Goal: Information Seeking & Learning: Learn about a topic

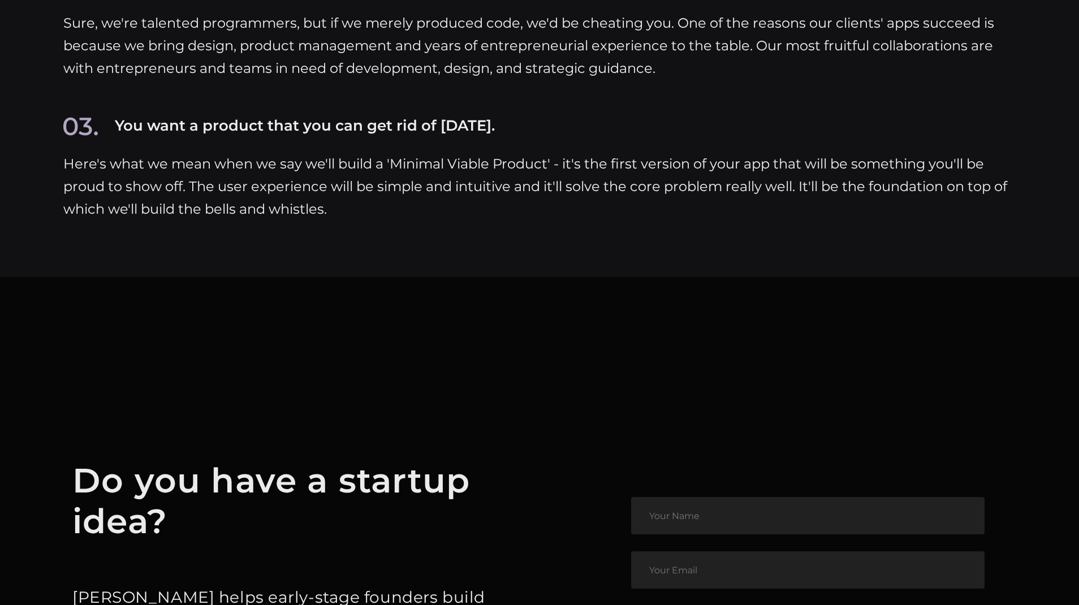
scroll to position [5263, 0]
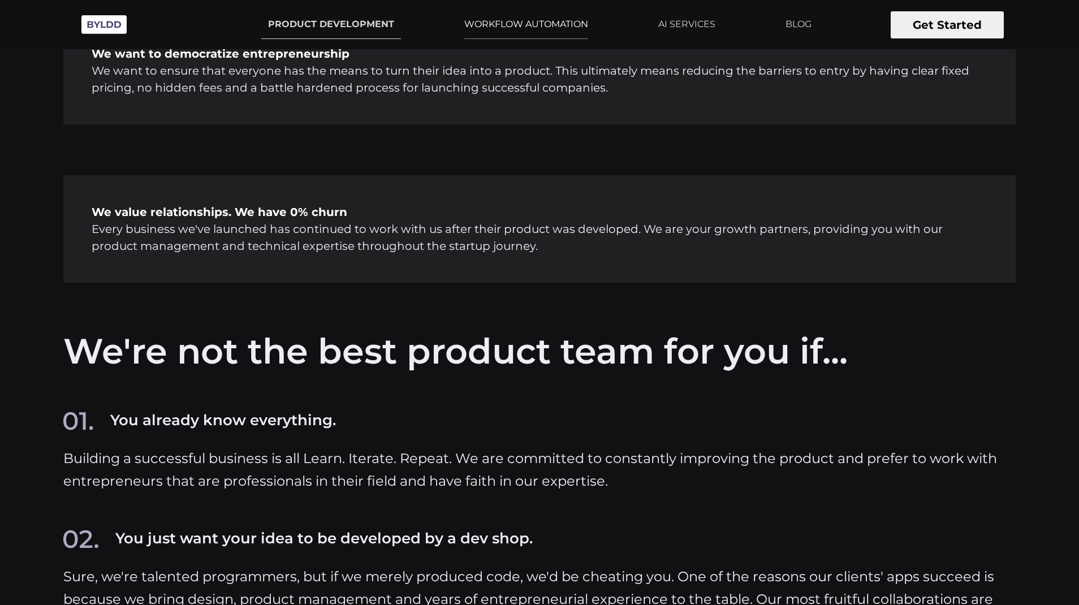
click at [573, 28] on link "WORKFLOW AUTOMATION" at bounding box center [526, 24] width 137 height 28
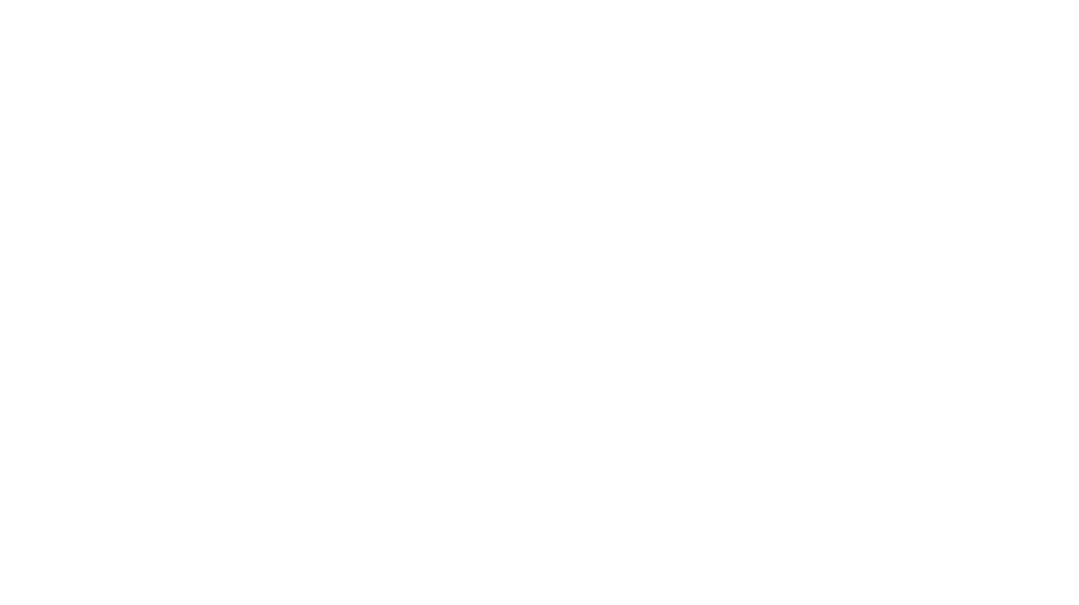
scroll to position [1743, 0]
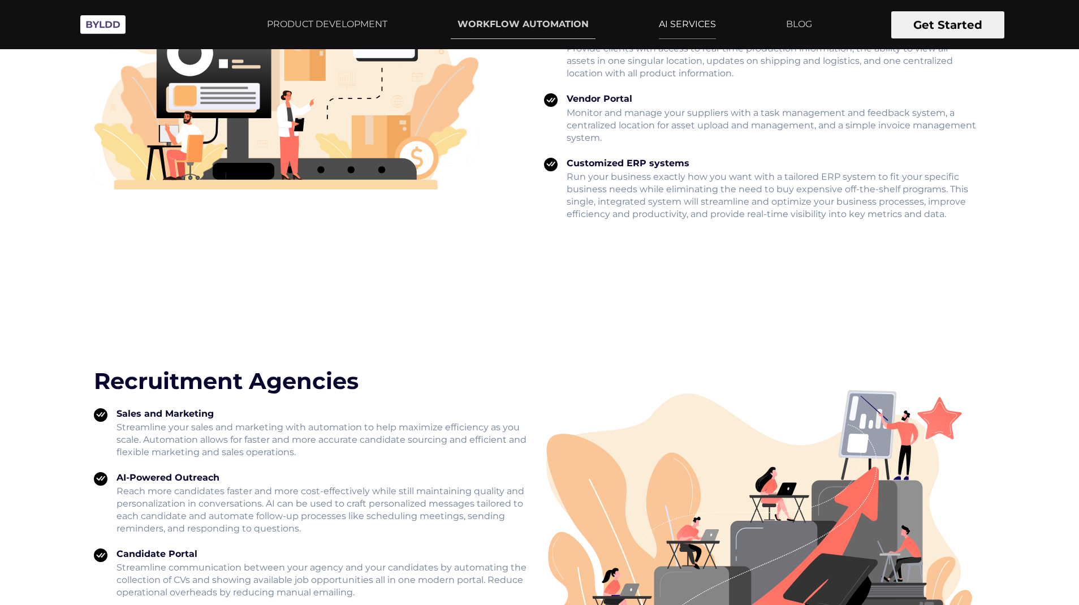
click at [667, 19] on link "AI SERVICES" at bounding box center [687, 24] width 71 height 28
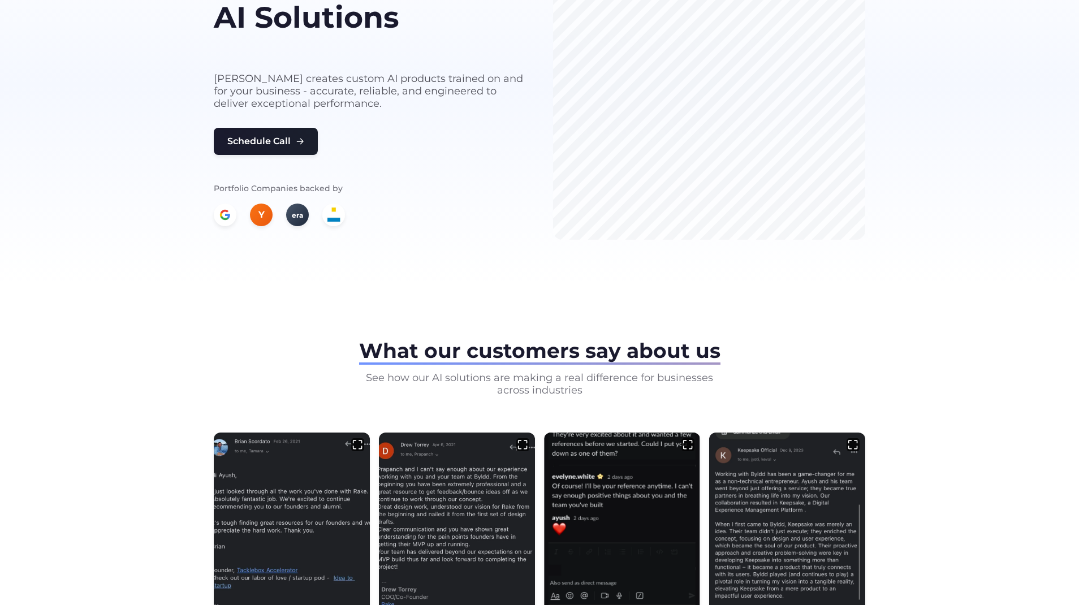
scroll to position [154, 0]
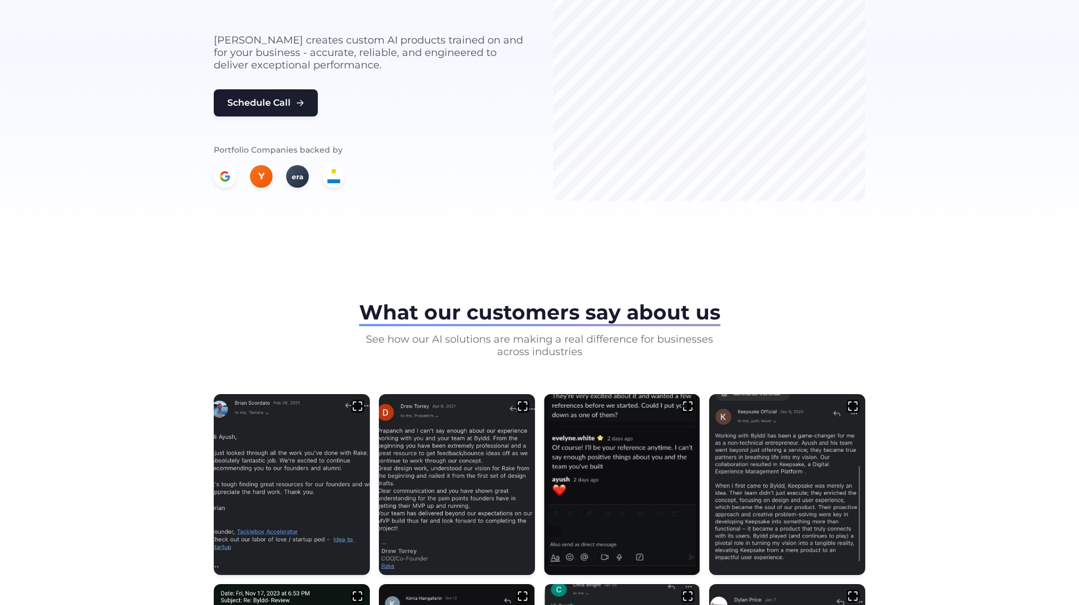
click at [170, 307] on section "What our customers say about us See how our AI solutions are making a real diff…" at bounding box center [539, 533] width 1079 height 573
click at [262, 482] on img at bounding box center [292, 482] width 164 height 190
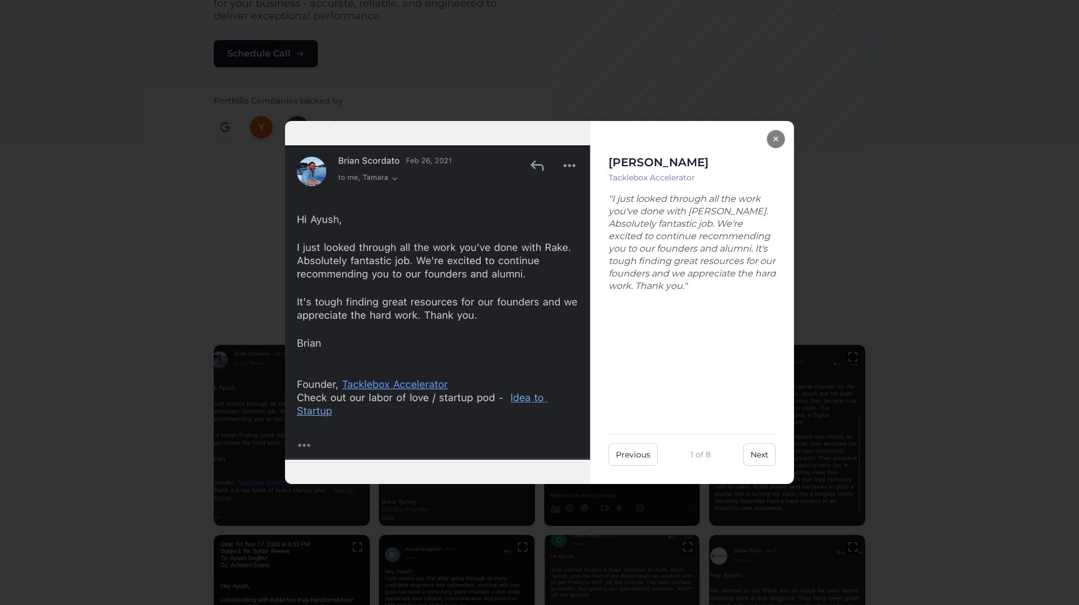
scroll to position [206, 0]
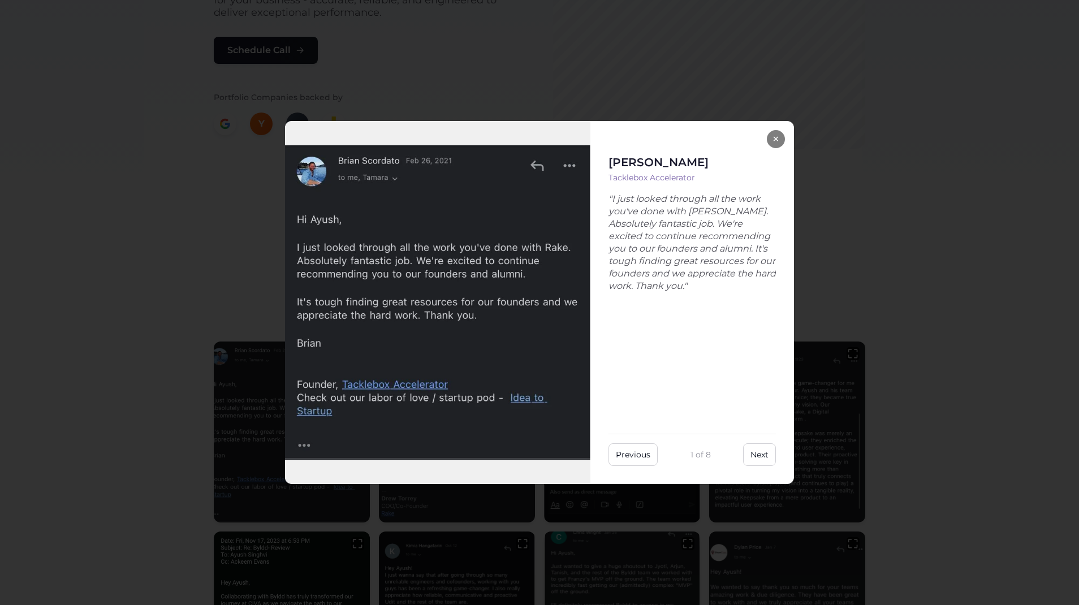
click at [207, 212] on div "× Brian Scordato Tacklebox Accelerator "I just looked through all the work you'…" at bounding box center [539, 302] width 1079 height 605
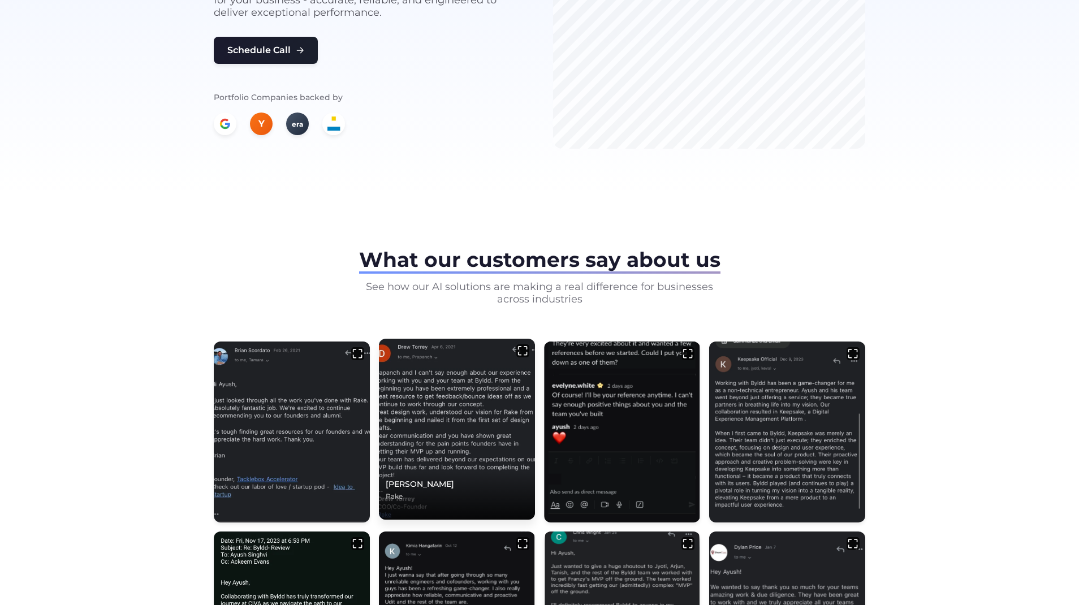
click at [423, 403] on img at bounding box center [457, 429] width 164 height 190
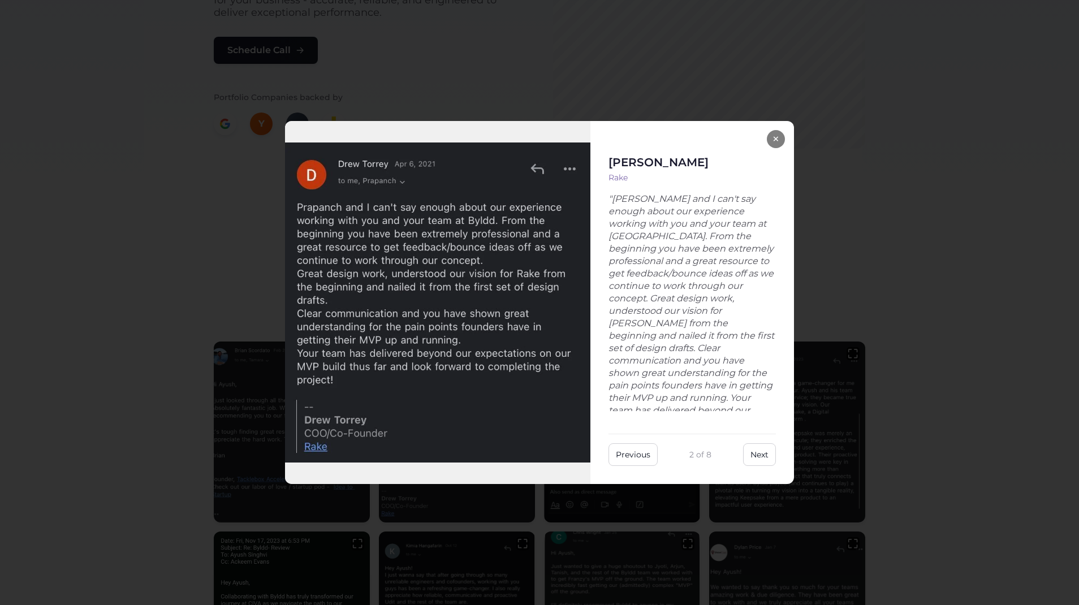
click at [236, 321] on div "× Drew Torrey Rake "Prapanch and I can't say enough about our experience workin…" at bounding box center [539, 302] width 1079 height 605
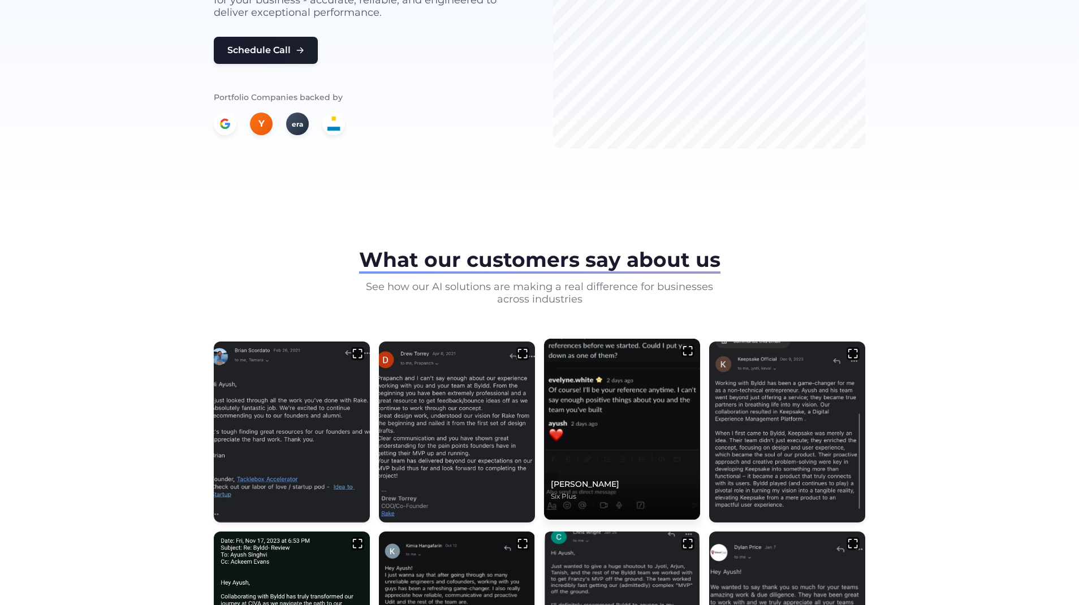
click at [656, 417] on img at bounding box center [622, 429] width 164 height 190
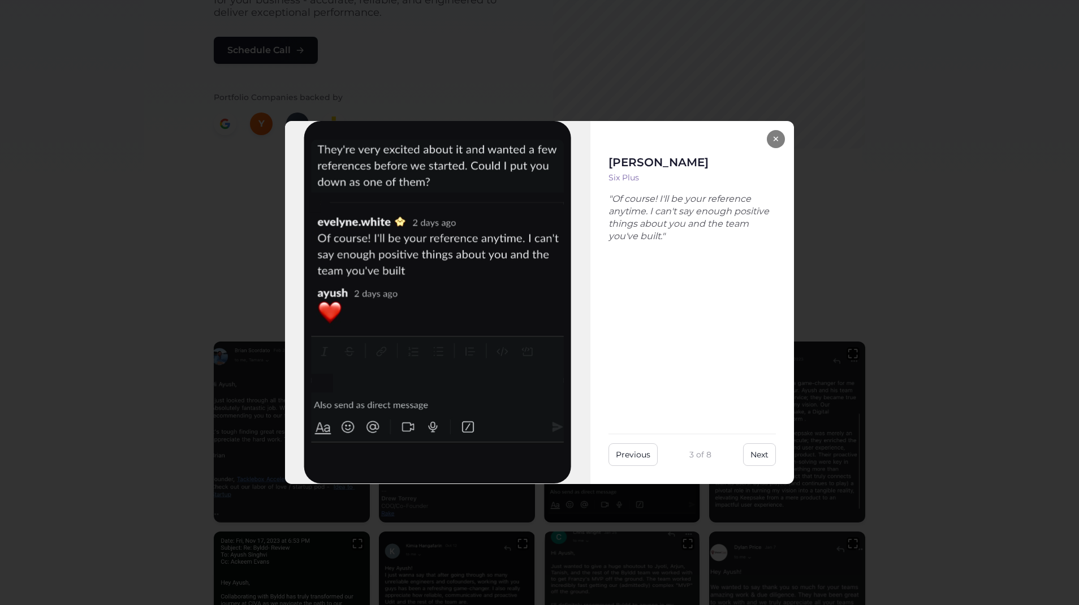
click at [212, 365] on div "× Evelyne White Six Plus "Of course! I'll be your reference anytime. I can't sa…" at bounding box center [539, 302] width 1079 height 605
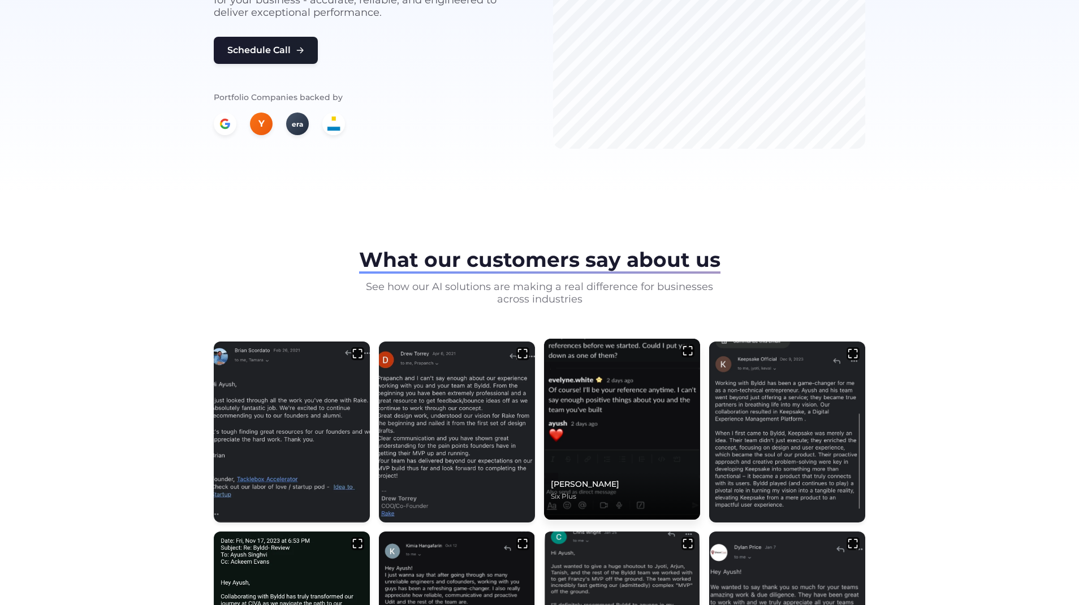
click at [594, 406] on img at bounding box center [622, 429] width 164 height 190
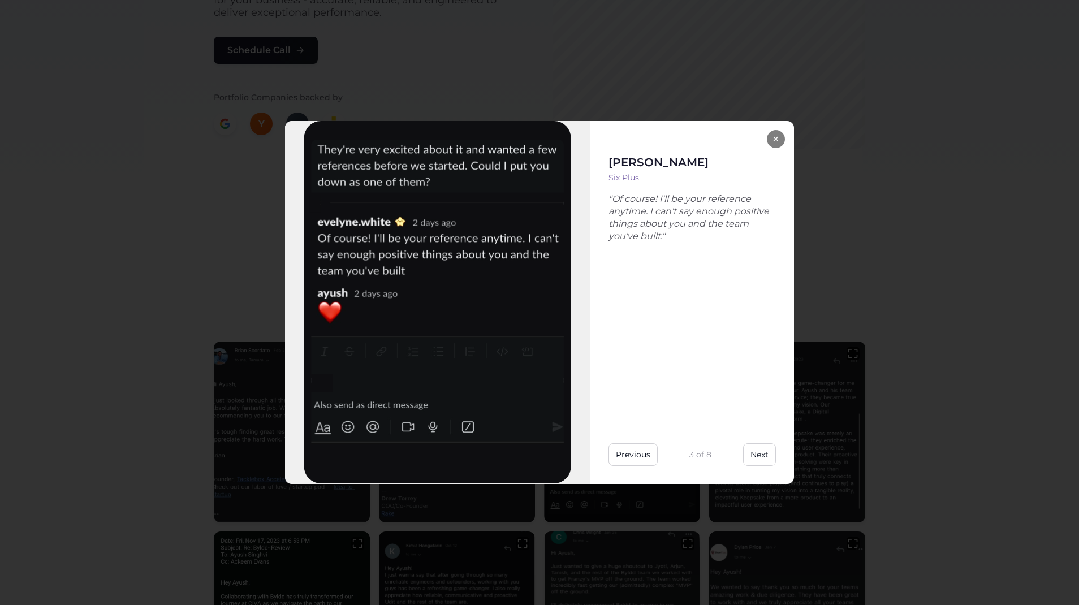
click at [853, 281] on div "× Evelyne White Six Plus "Of course! I'll be your reference anytime. I can't sa…" at bounding box center [539, 302] width 1079 height 605
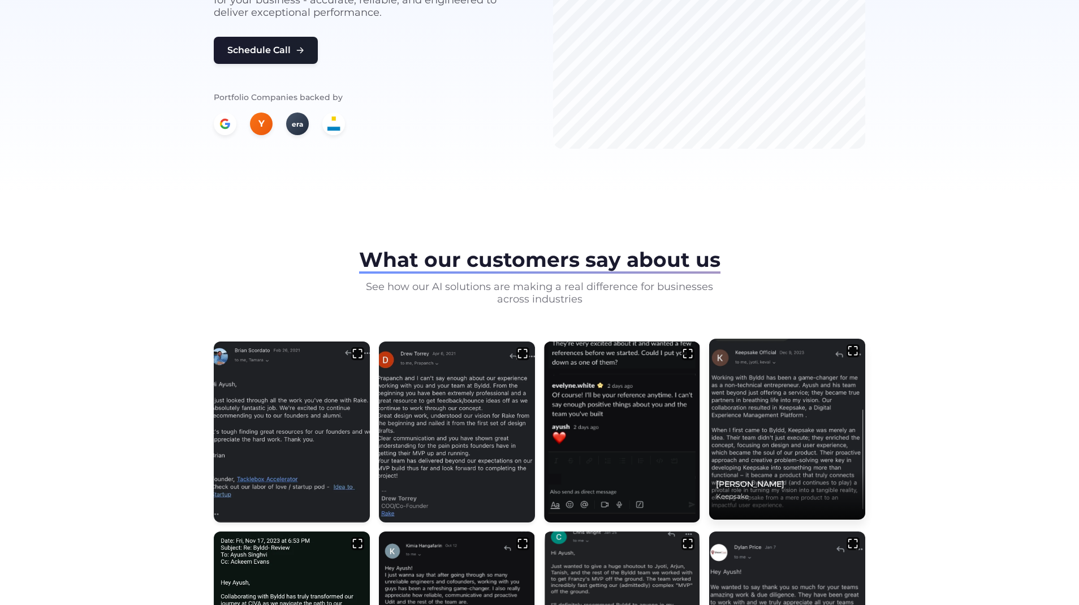
click at [812, 433] on img at bounding box center [787, 429] width 164 height 190
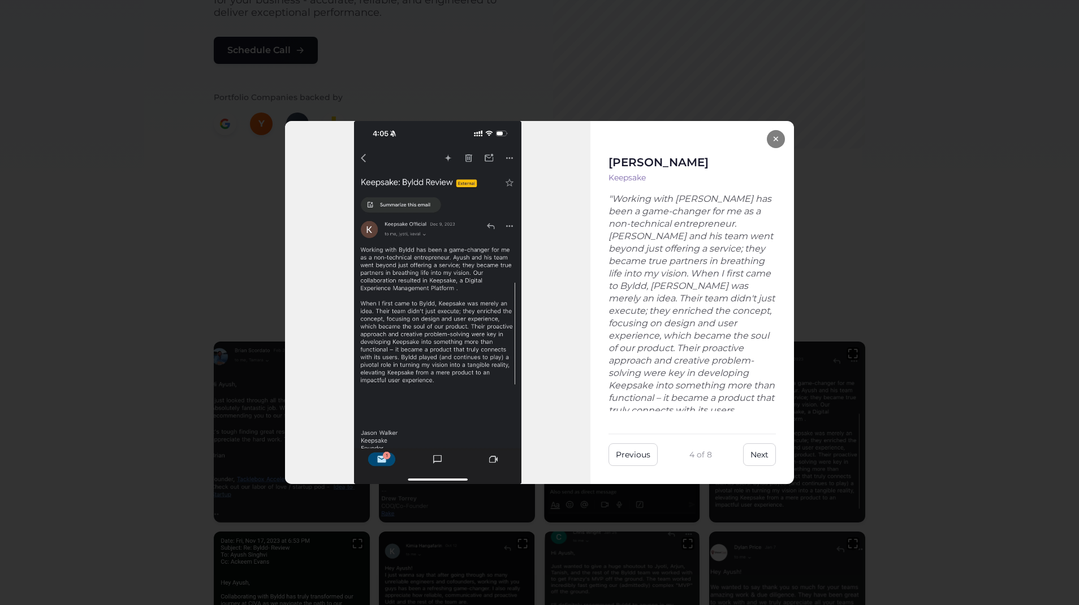
click at [180, 437] on div "× Jason Walker Keepsake "Working with Byldd has been a game-changer for me as a…" at bounding box center [539, 302] width 1079 height 605
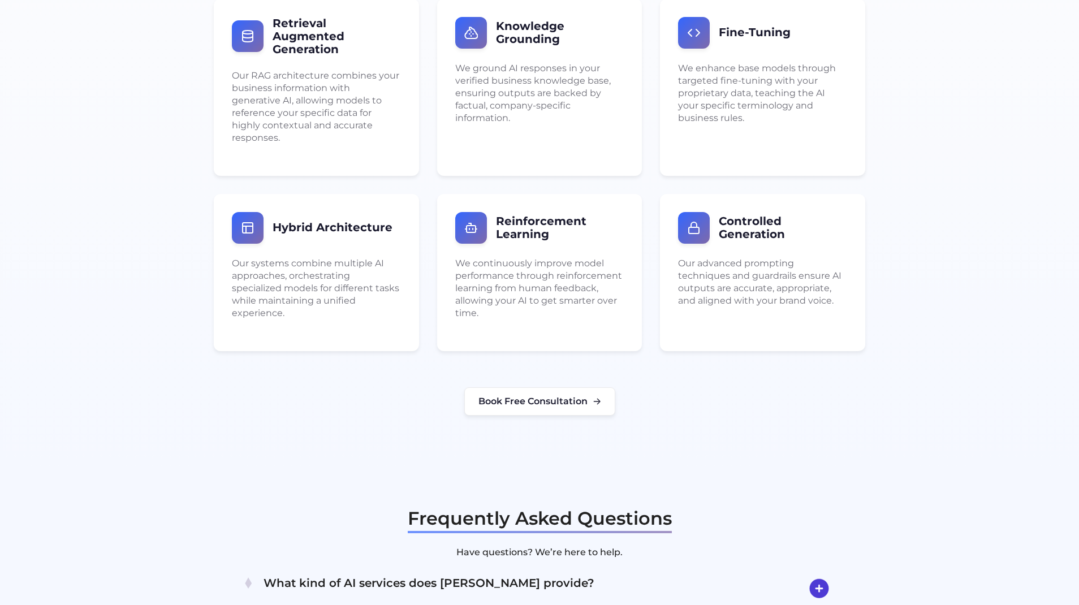
scroll to position [1971, 0]
